Goal: Transaction & Acquisition: Register for event/course

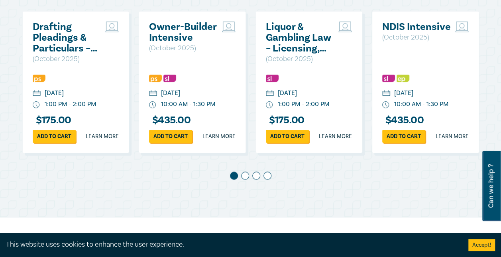
scroll to position [439, 0]
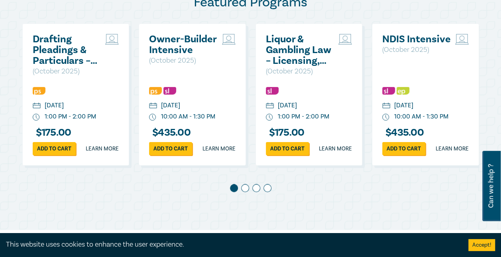
click at [244, 192] on span at bounding box center [245, 188] width 8 height 8
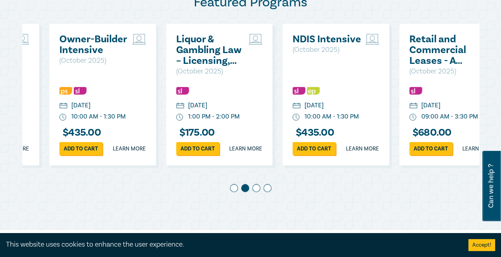
scroll to position [0, 116]
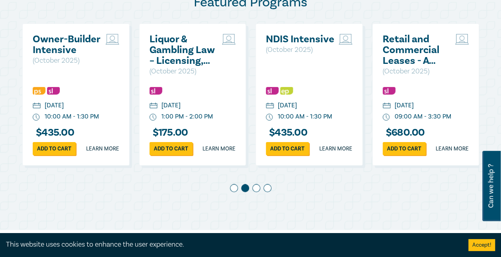
click at [258, 192] on span at bounding box center [256, 188] width 8 height 8
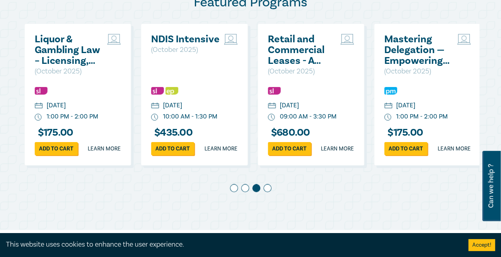
scroll to position [0, 233]
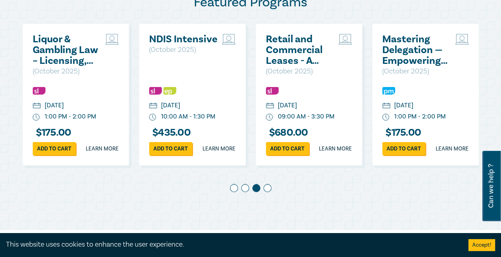
click at [272, 195] on div at bounding box center [250, 189] width 457 height 11
click at [267, 192] on span at bounding box center [268, 188] width 8 height 8
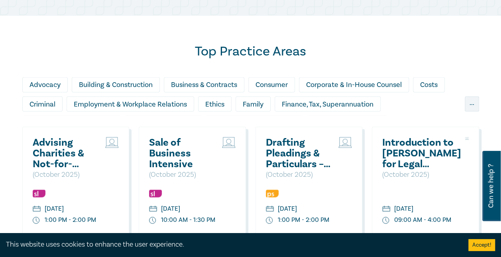
scroll to position [718, 0]
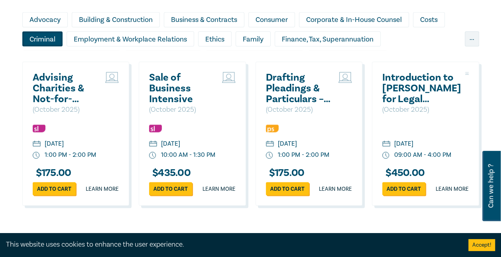
click at [40, 46] on div "Criminal" at bounding box center [42, 38] width 40 height 15
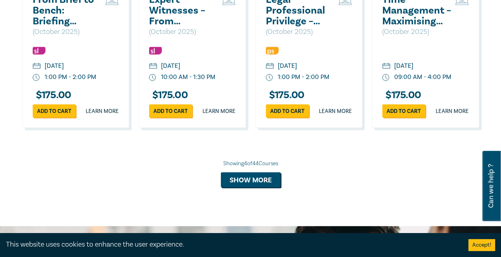
scroll to position [797, 0]
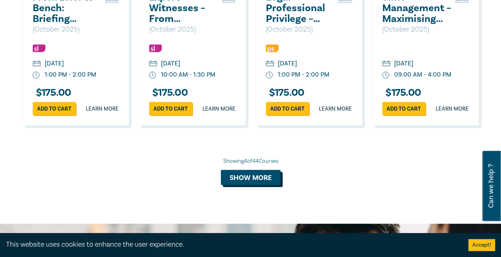
click at [249, 185] on button "Show more" at bounding box center [251, 177] width 60 height 15
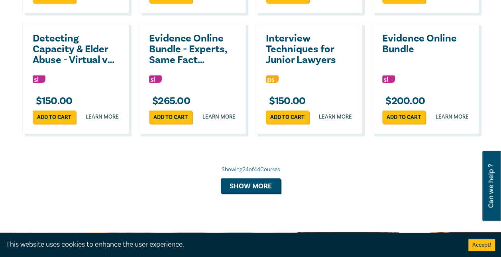
scroll to position [1595, 0]
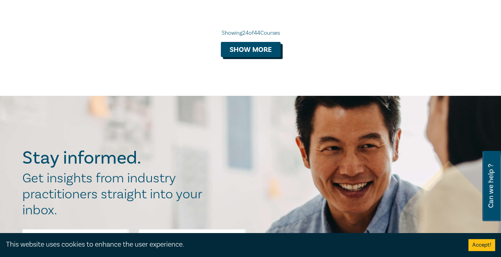
click at [249, 57] on button "Show more" at bounding box center [251, 49] width 60 height 15
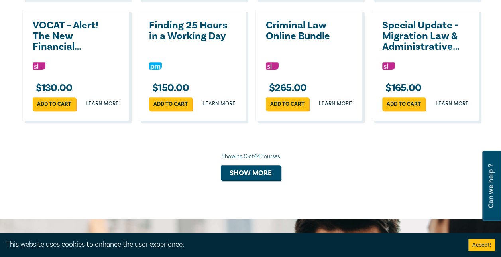
scroll to position [1874, 0]
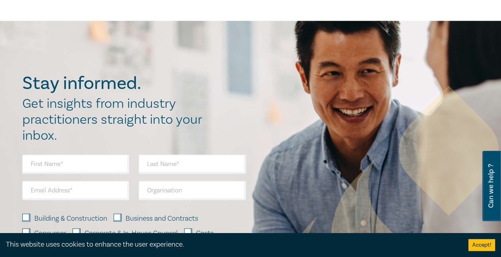
scroll to position [518, 0]
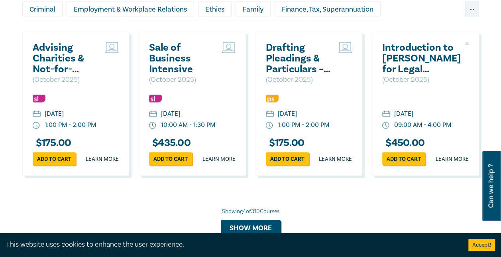
scroll to position [699, 0]
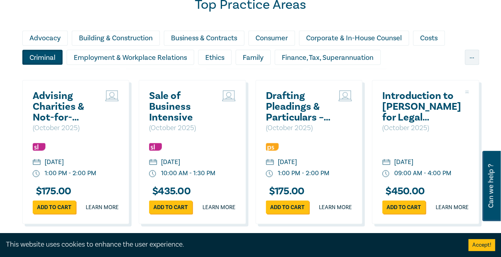
click at [45, 65] on div "Criminal" at bounding box center [42, 56] width 40 height 15
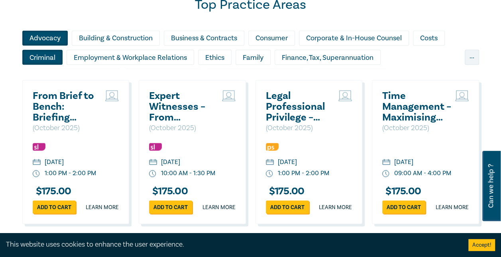
click at [39, 45] on div "Advocacy" at bounding box center [44, 37] width 45 height 15
click at [37, 64] on div "Criminal" at bounding box center [42, 56] width 40 height 15
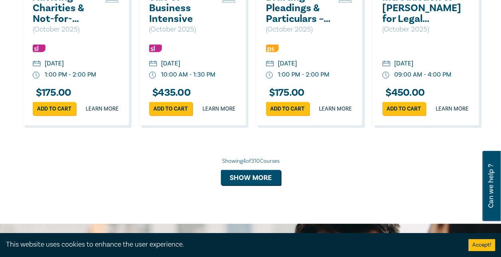
scroll to position [678, 0]
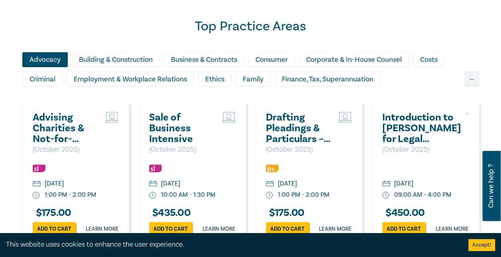
click at [43, 66] on div "Advocacy" at bounding box center [44, 59] width 45 height 15
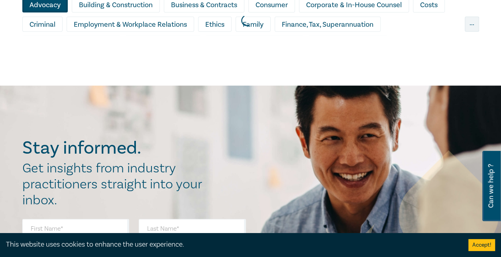
scroll to position [757, 0]
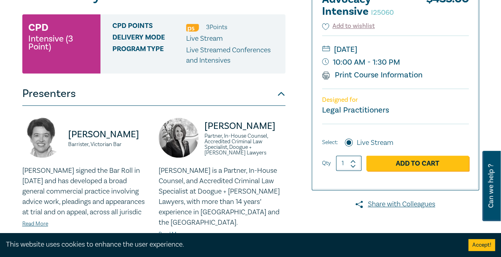
scroll to position [80, 0]
